Goal: Check status

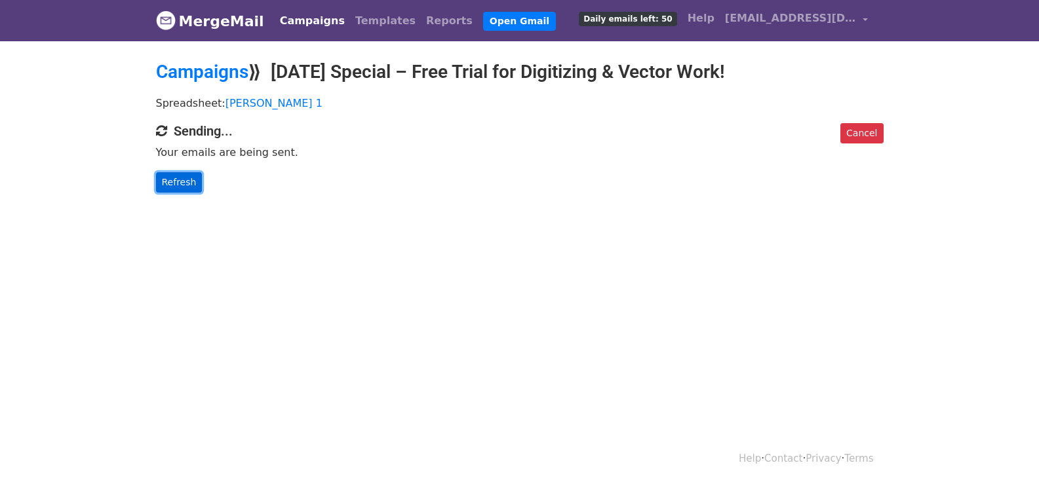
click at [183, 181] on link "Refresh" at bounding box center [179, 182] width 47 height 20
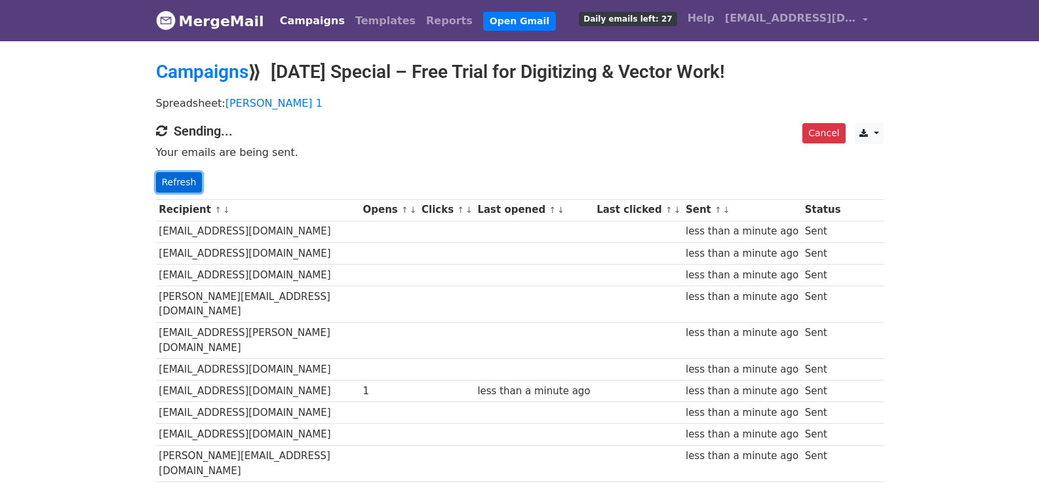
click at [185, 178] on link "Refresh" at bounding box center [179, 182] width 47 height 20
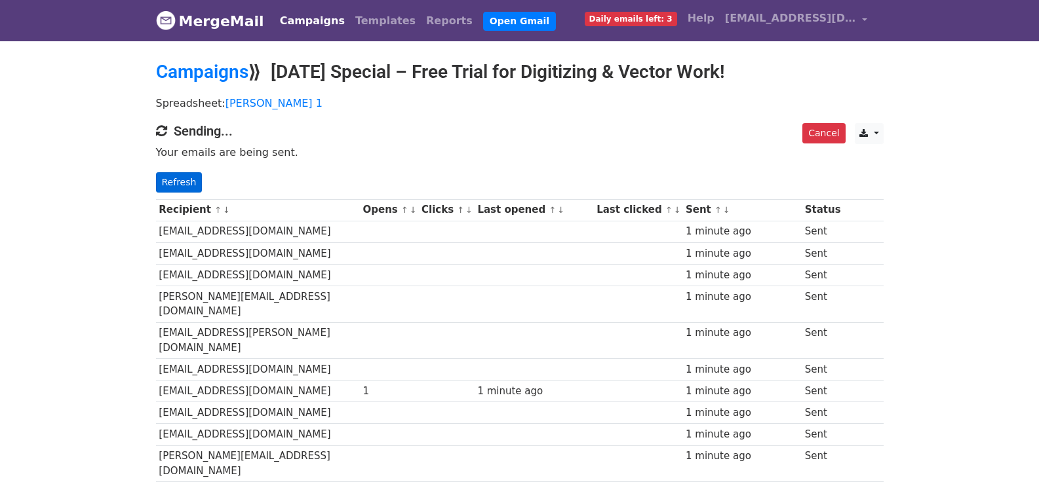
click at [194, 172] on p "Refresh" at bounding box center [520, 182] width 728 height 20
click at [189, 174] on link "Refresh" at bounding box center [179, 182] width 47 height 20
